Goal: Information Seeking & Learning: Learn about a topic

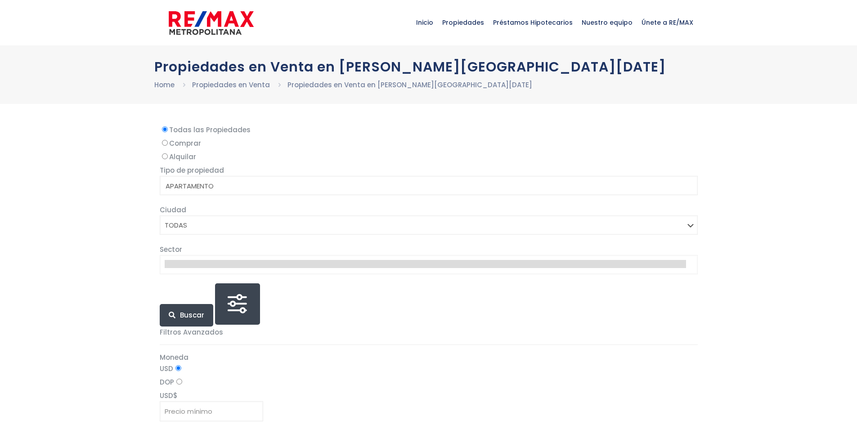
select select
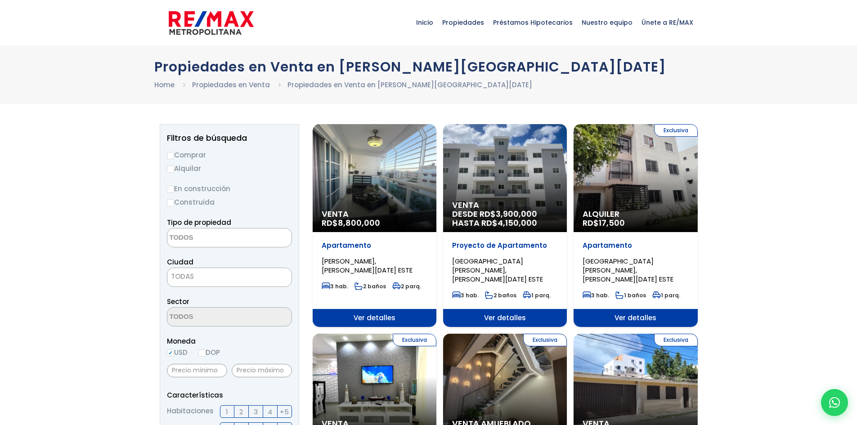
click at [170, 155] on input "Comprar" at bounding box center [170, 155] width 7 height 7
radio input "true"
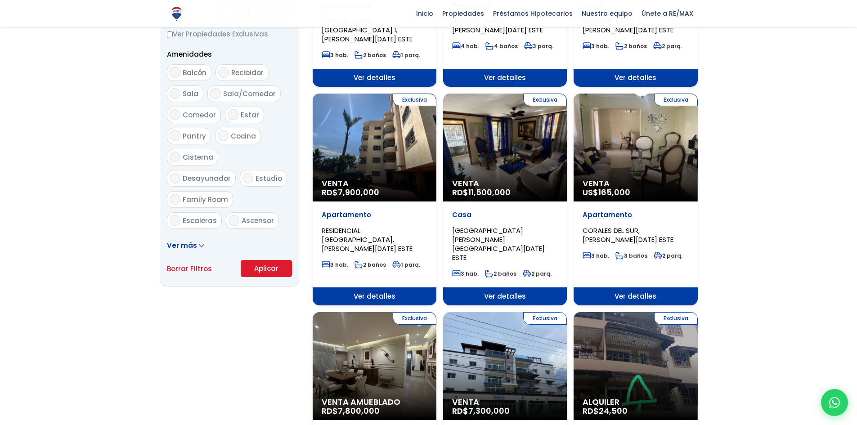
scroll to position [450, 0]
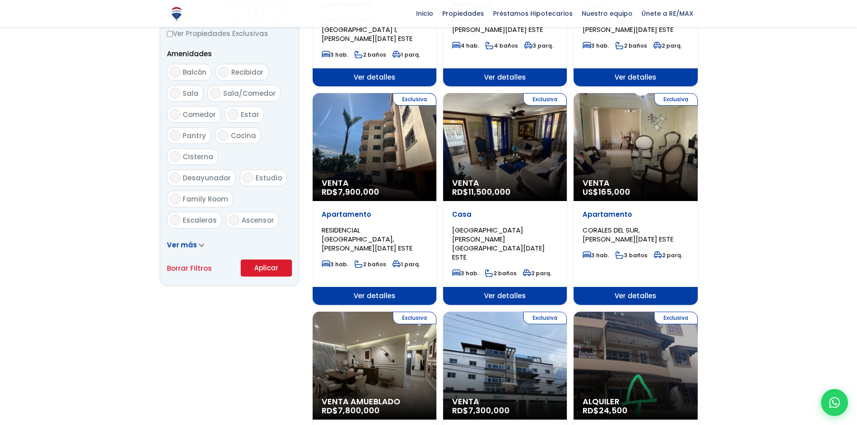
click at [278, 272] on button "Aplicar" at bounding box center [266, 268] width 51 height 17
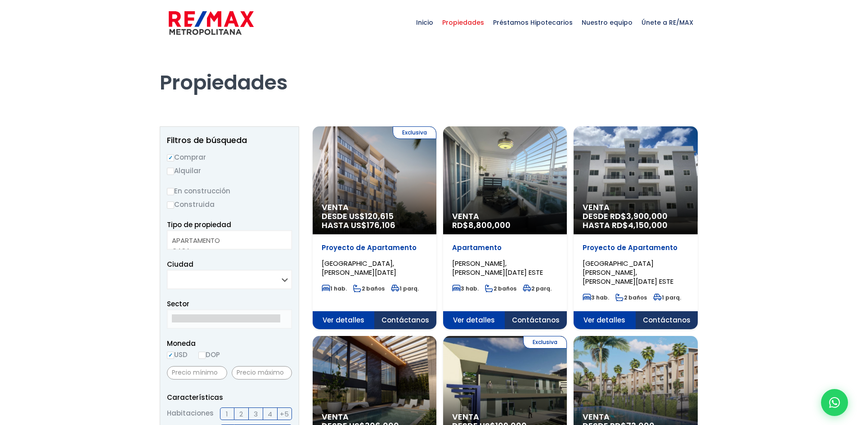
select select
